Goal: Task Accomplishment & Management: Manage account settings

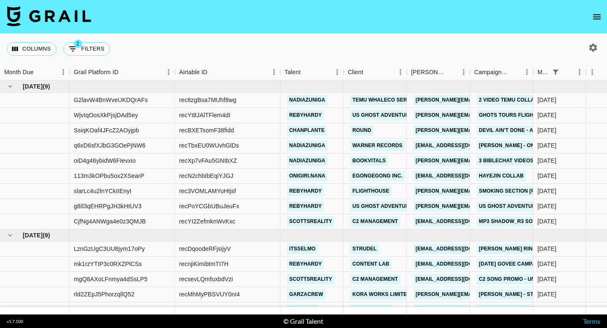
click at [600, 20] on icon "open drawer" at bounding box center [597, 17] width 10 height 10
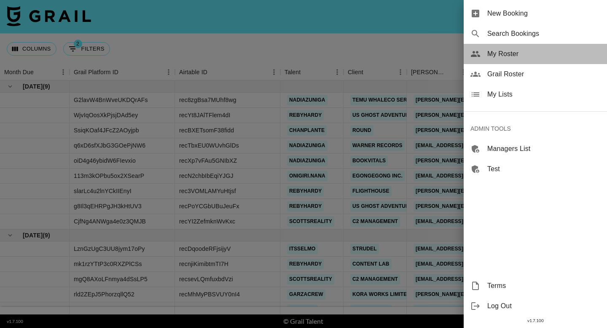
click at [514, 50] on span "My Roster" at bounding box center [543, 54] width 113 height 10
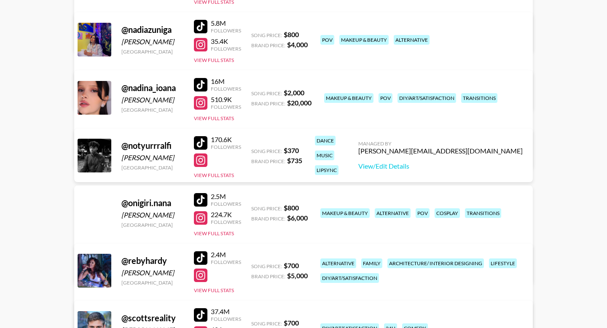
scroll to position [1114, 0]
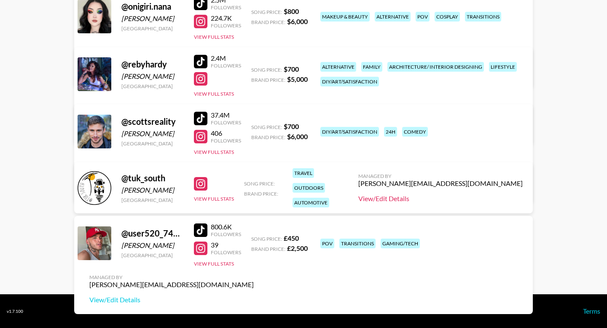
click at [481, 199] on link "View/Edit Details" at bounding box center [440, 198] width 164 height 8
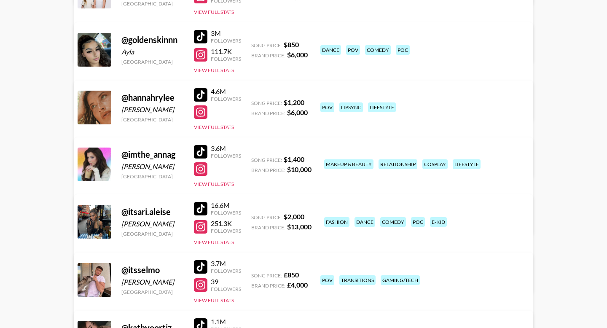
scroll to position [0, 0]
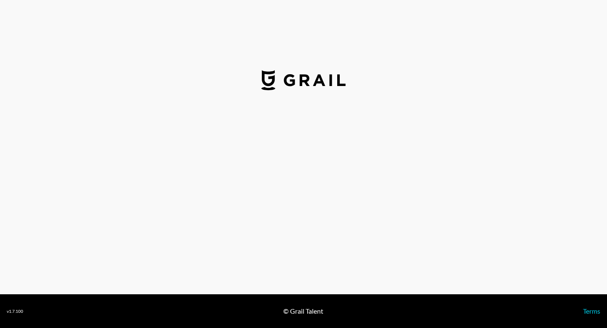
select select "USD"
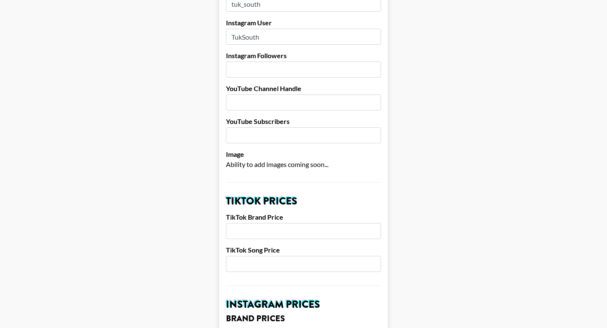
scroll to position [137, 0]
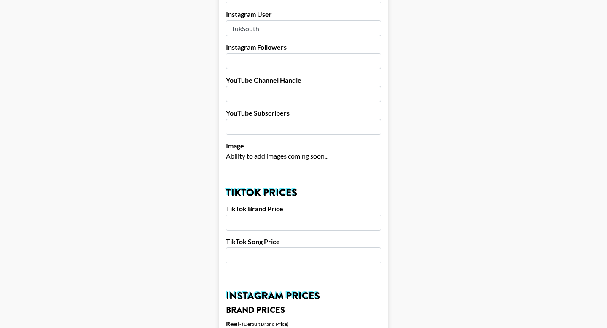
click at [254, 215] on input "number" at bounding box center [303, 223] width 155 height 16
type input "4000"
click at [240, 248] on input "number" at bounding box center [303, 256] width 155 height 16
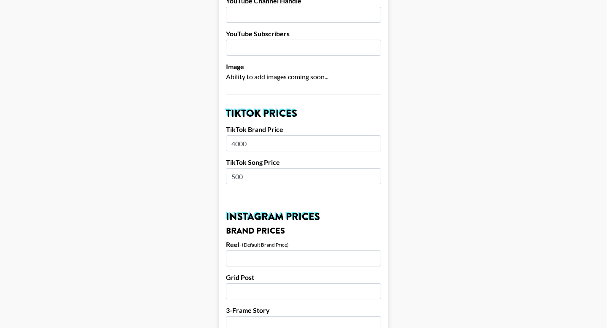
scroll to position [218, 0]
type input "500"
click at [246, 250] on input "number" at bounding box center [303, 258] width 155 height 16
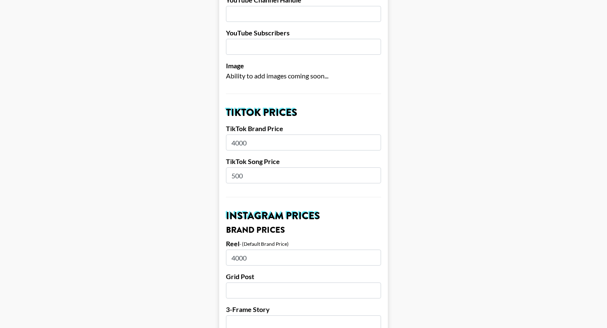
type input "4000"
click at [237, 282] on input "number" at bounding box center [303, 290] width 155 height 16
type input "4000"
click at [238, 315] on input "number" at bounding box center [303, 323] width 155 height 16
type input "2000"
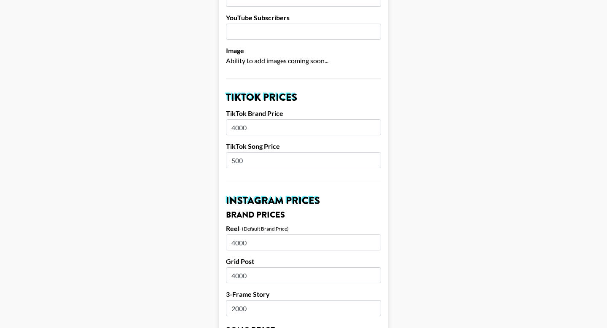
scroll to position [261, 0]
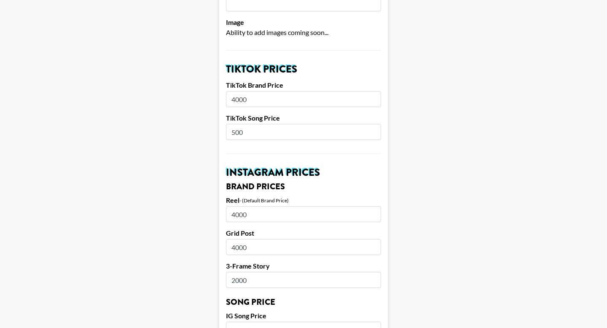
click at [240, 322] on input "number" at bounding box center [303, 330] width 155 height 16
type input "5"
type input "800"
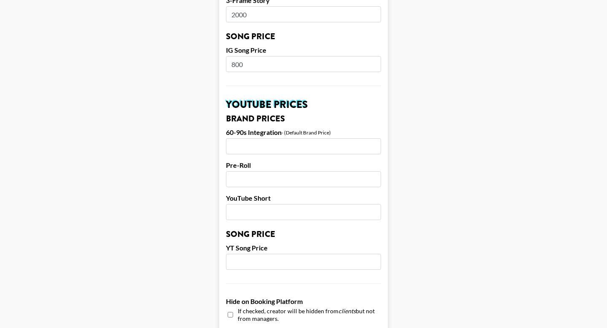
scroll to position [525, 0]
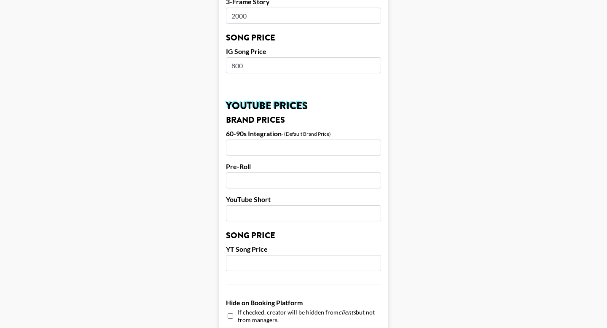
click at [233, 140] on input "number" at bounding box center [303, 148] width 155 height 16
type input "2000"
click at [243, 172] on input "number" at bounding box center [303, 180] width 155 height 16
type input "2000"
click at [245, 205] on input "number" at bounding box center [303, 213] width 155 height 16
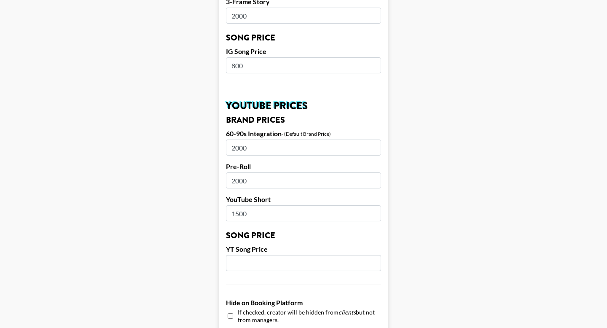
type input "1500"
click at [250, 255] on input "number" at bounding box center [303, 263] width 155 height 16
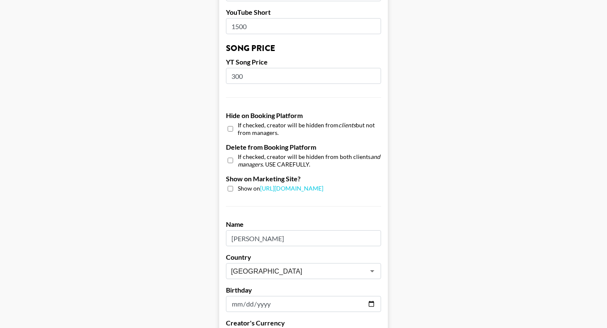
scroll to position [816, 0]
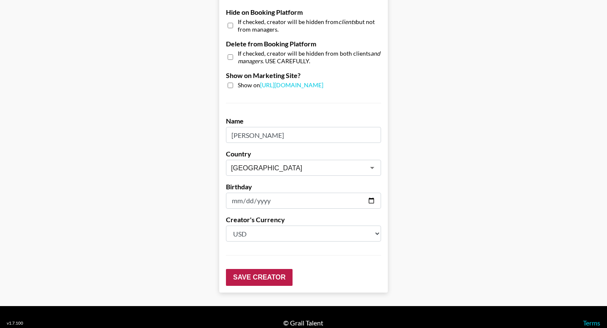
type input "300"
click at [242, 269] on input "Save Creator" at bounding box center [259, 277] width 67 height 17
click at [245, 269] on input "Save Creator" at bounding box center [259, 277] width 67 height 17
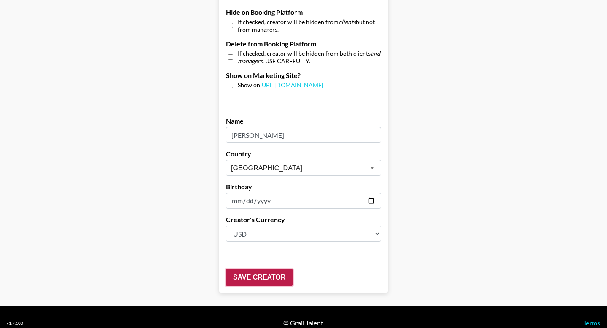
click at [245, 269] on input "Save Creator" at bounding box center [259, 277] width 67 height 17
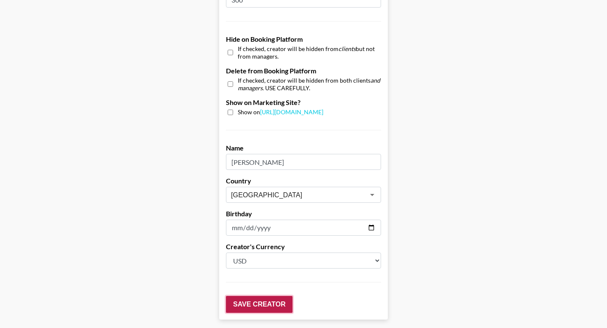
scroll to position [47, 0]
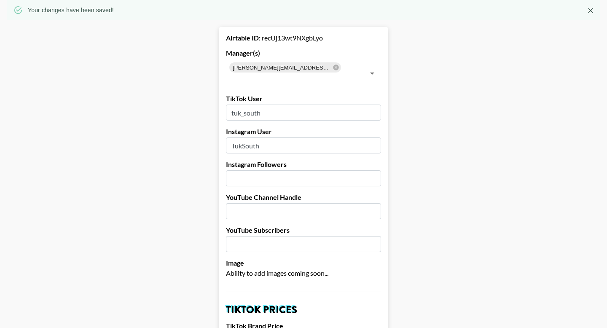
click at [269, 105] on input "tuk_south" at bounding box center [303, 113] width 155 height 16
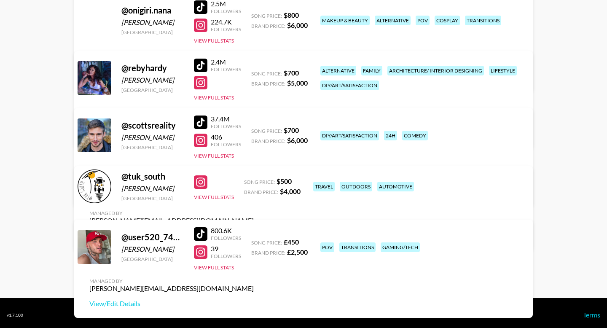
scroll to position [1114, 0]
